Goal: Find specific page/section: Find specific page/section

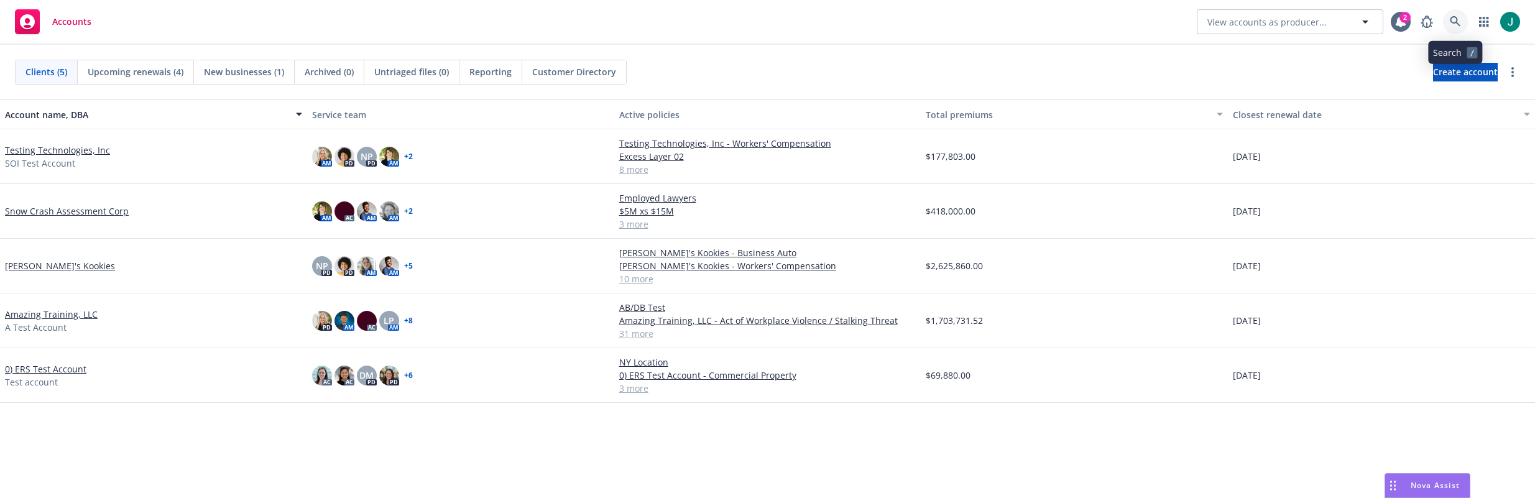
click at [1457, 19] on icon at bounding box center [1455, 21] width 11 height 11
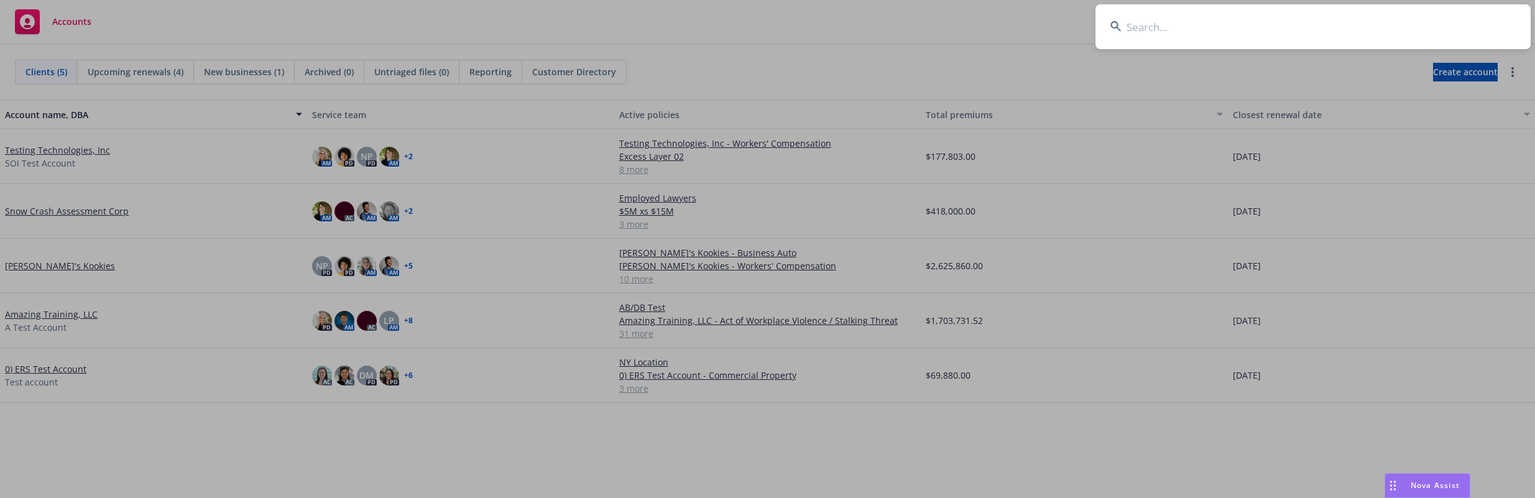
type input "V"
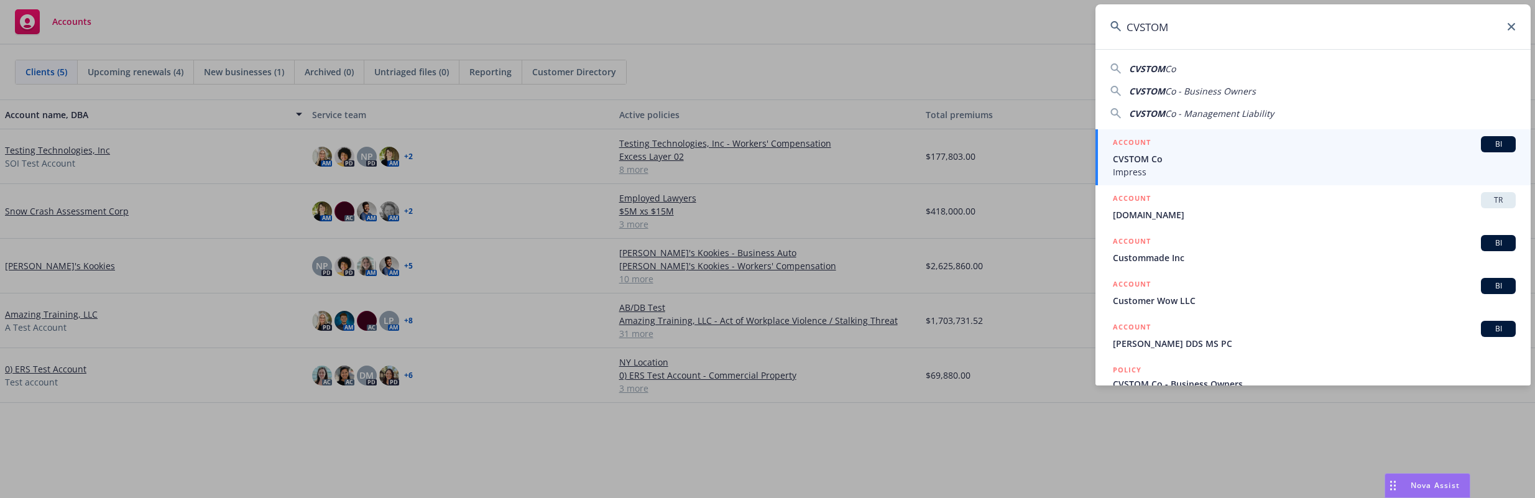
type input "CVSTOM"
click at [1180, 162] on span "CVSTOM Co" at bounding box center [1314, 158] width 403 height 13
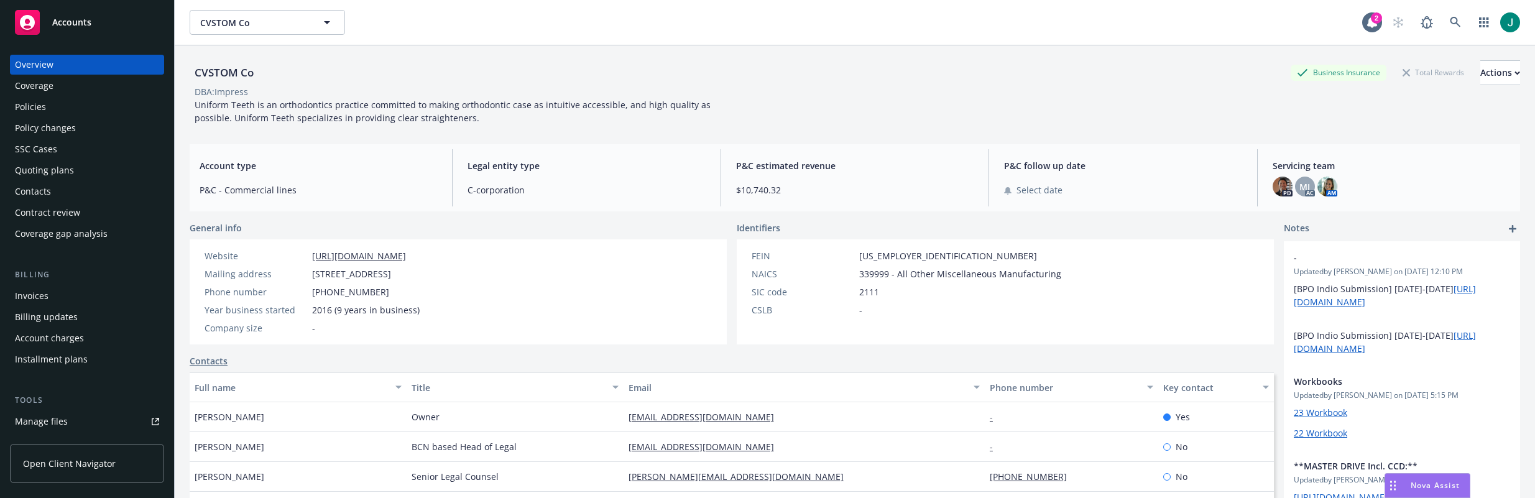
click at [57, 106] on div "Policies" at bounding box center [87, 107] width 144 height 20
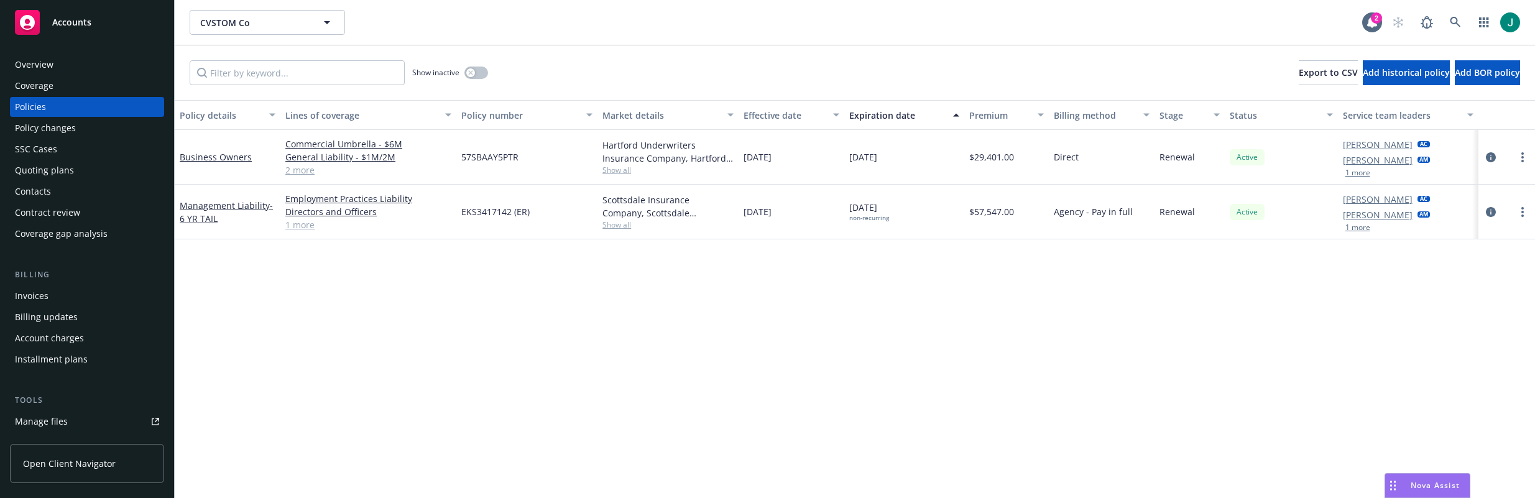
click at [67, 130] on div "Policy changes" at bounding box center [45, 128] width 61 height 20
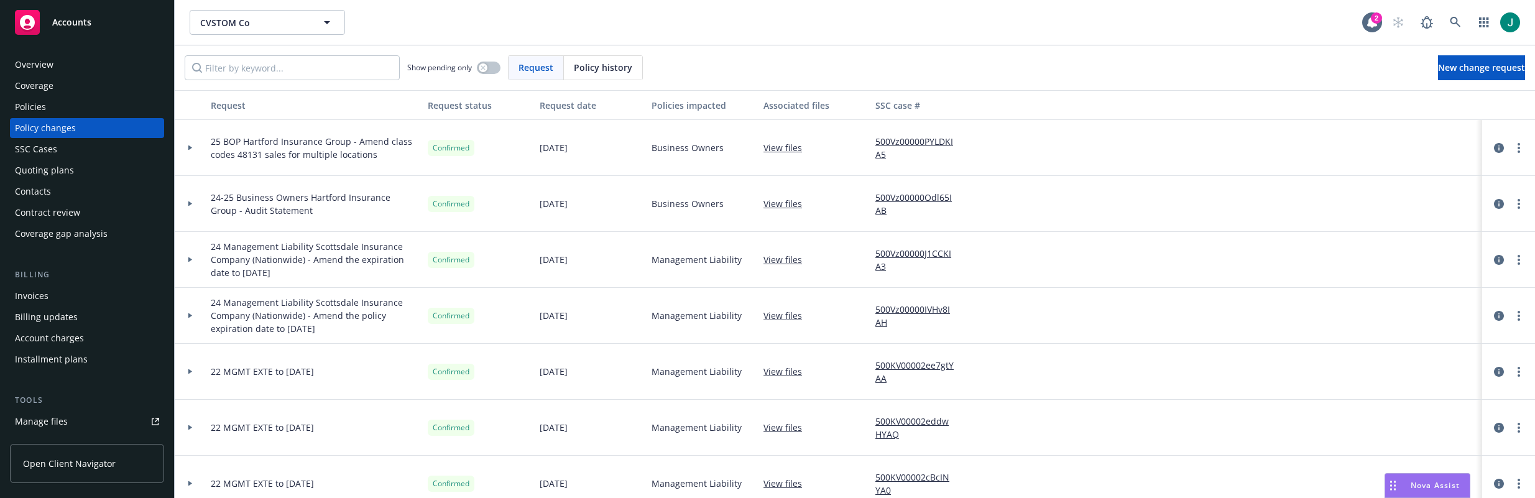
click at [50, 105] on div "Policies" at bounding box center [87, 107] width 144 height 20
